Goal: Book appointment/travel/reservation

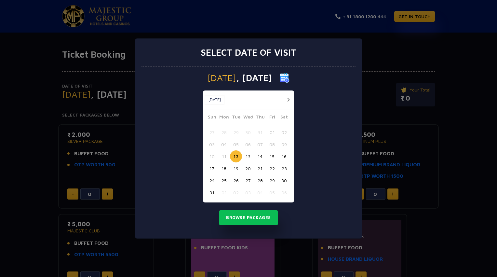
click at [464, 126] on div "Select date of visit [DATE] [DATE] [DATE] Sun Mon Tue Wed Thu Fri Sat 27 28 29 …" at bounding box center [248, 138] width 497 height 277
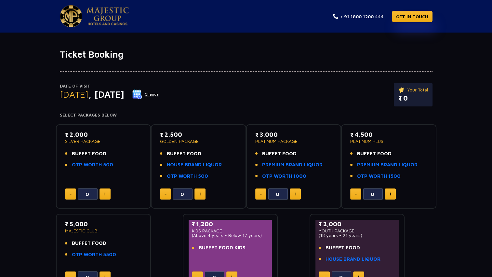
click at [90, 14] on img at bounding box center [108, 16] width 42 height 18
click at [108, 47] on div "Ticket Booking Date of Visit Tuesday , 12 Aug 2025 Change Your Total ₹ 0 Select…" at bounding box center [246, 177] width 492 height 288
click at [82, 8] on link at bounding box center [94, 16] width 69 height 22
